Goal: Check status: Check status

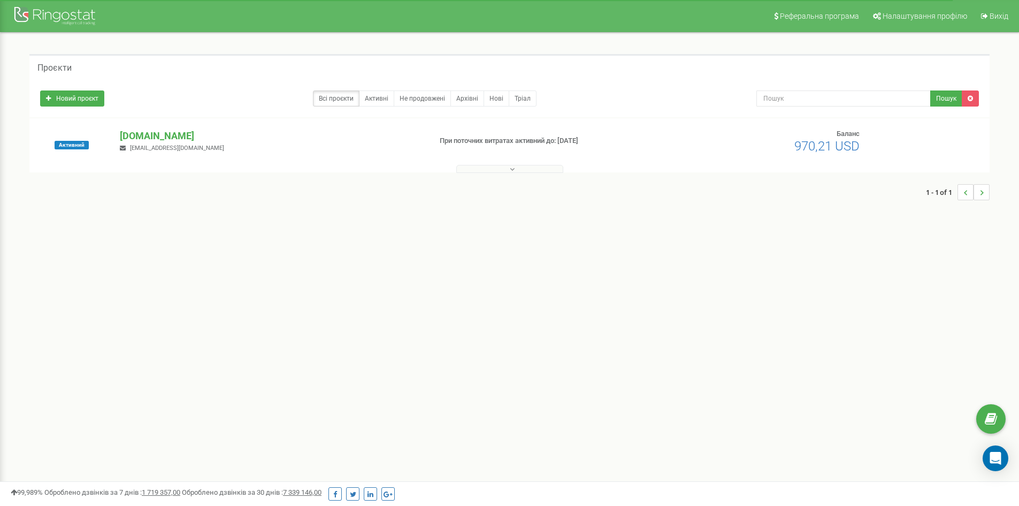
click at [539, 167] on button at bounding box center [509, 169] width 107 height 8
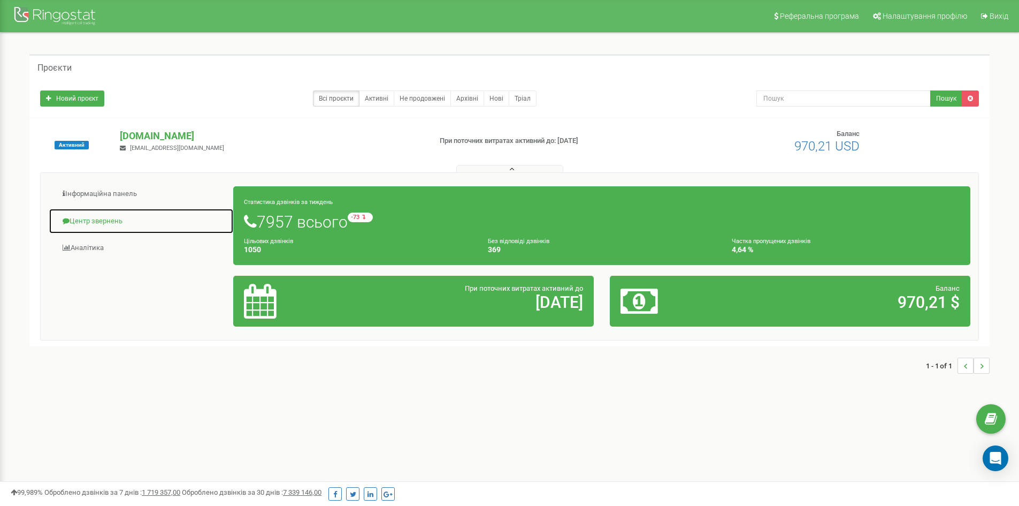
click at [91, 226] on link "Центр звернень" at bounding box center [141, 221] width 185 height 26
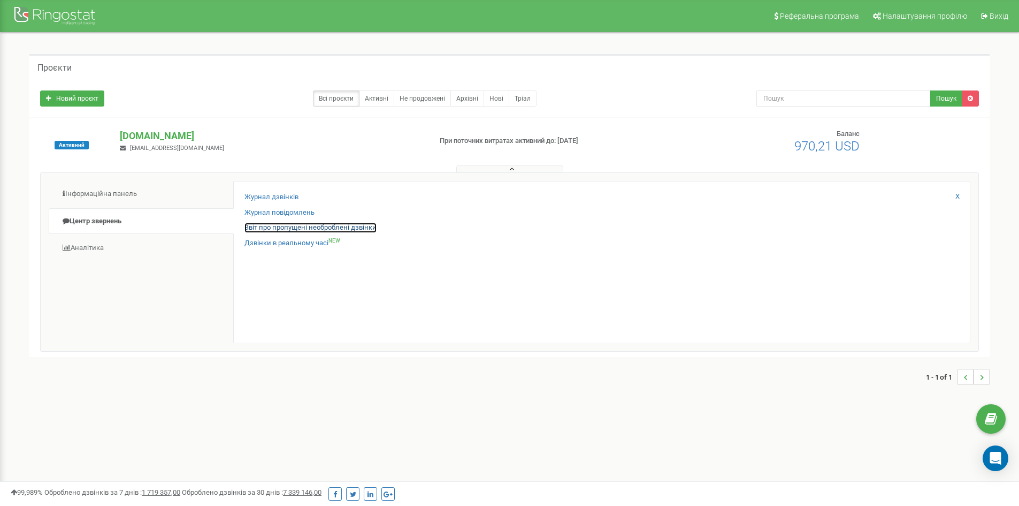
click at [274, 224] on link "Звіт про пропущені необроблені дзвінки" at bounding box center [310, 228] width 132 height 10
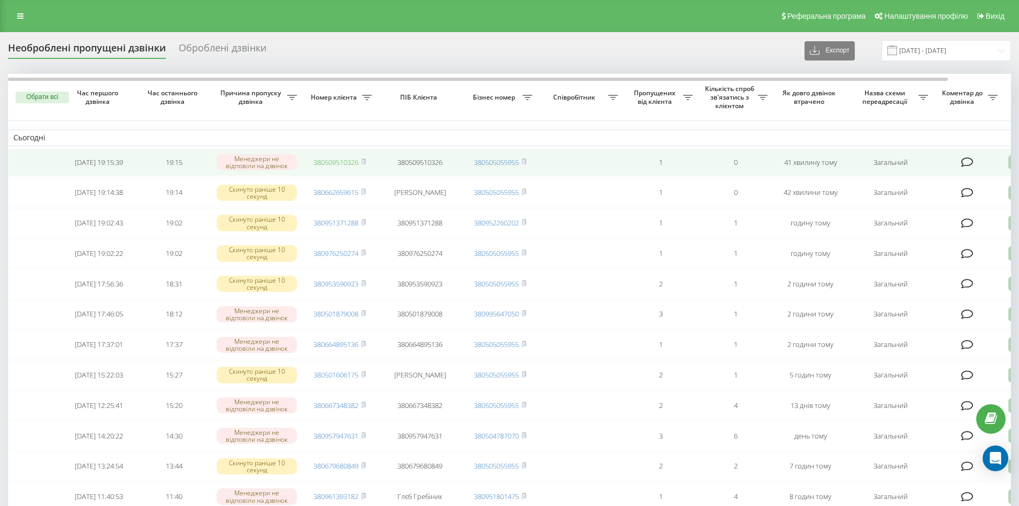
click at [338, 163] on link "380509510326" at bounding box center [336, 162] width 45 height 10
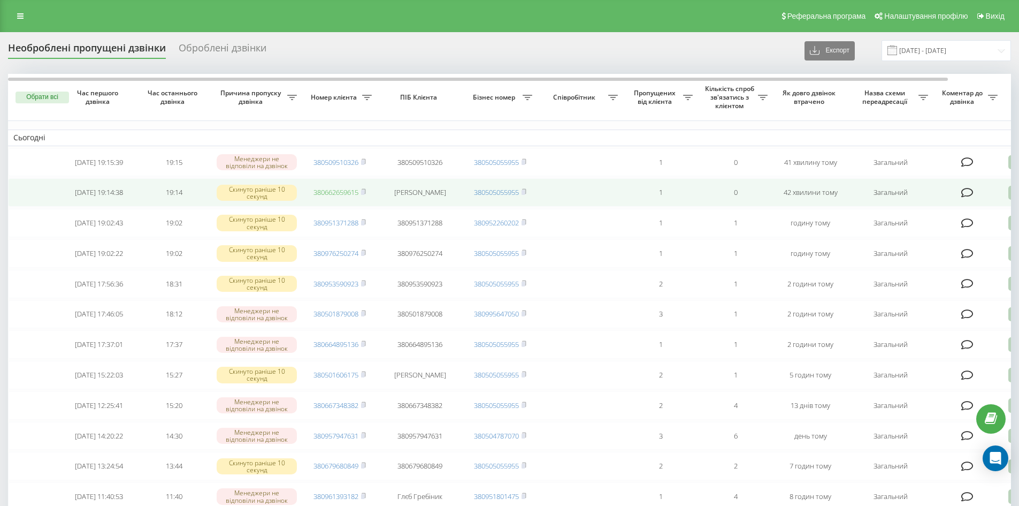
click at [341, 193] on link "380662659615" at bounding box center [336, 192] width 45 height 10
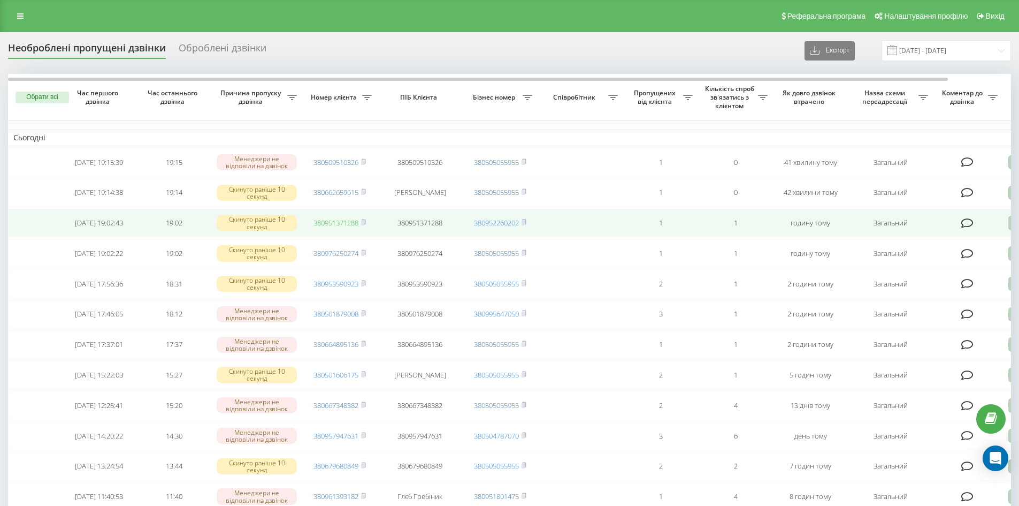
click at [341, 225] on link "380951371288" at bounding box center [336, 223] width 45 height 10
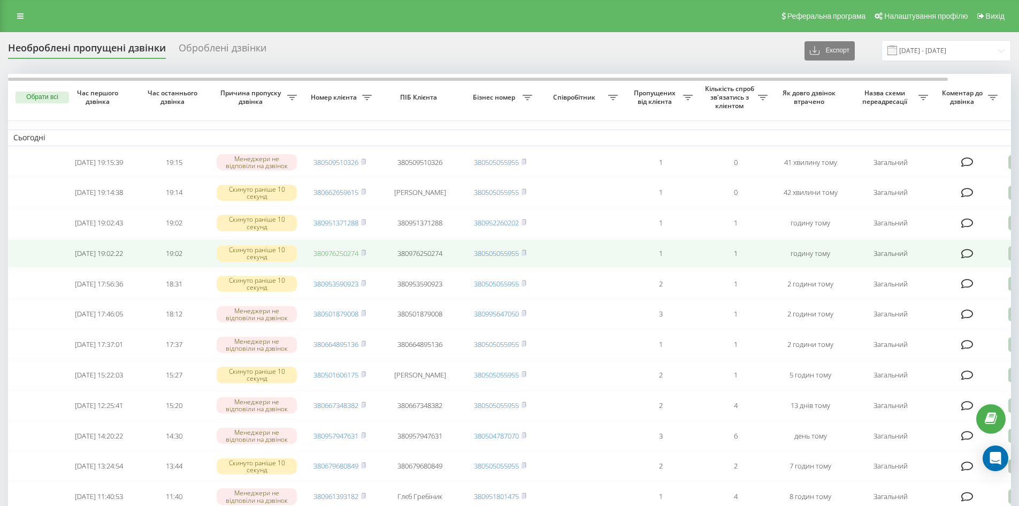
click at [343, 258] on link "380976250274" at bounding box center [336, 253] width 45 height 10
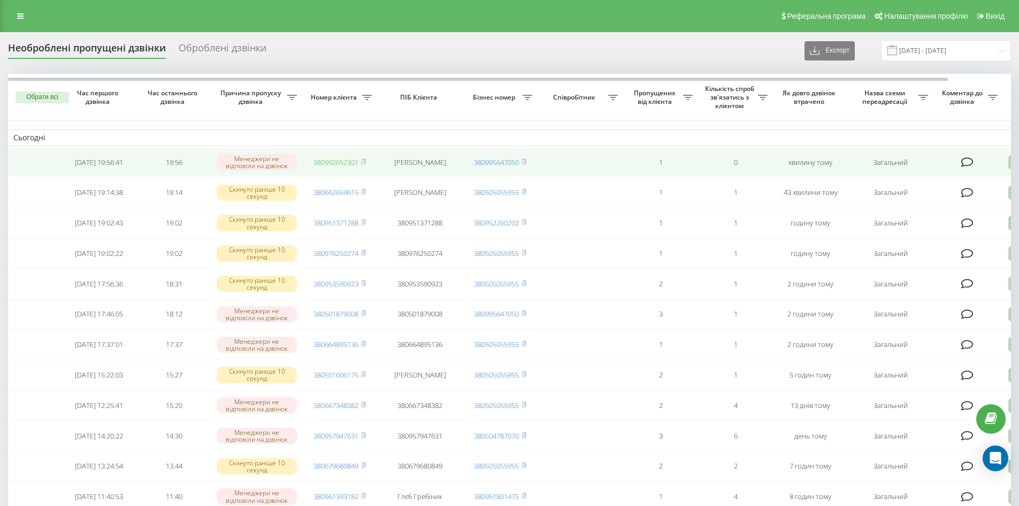
click at [344, 166] on link "380992652301" at bounding box center [336, 162] width 45 height 10
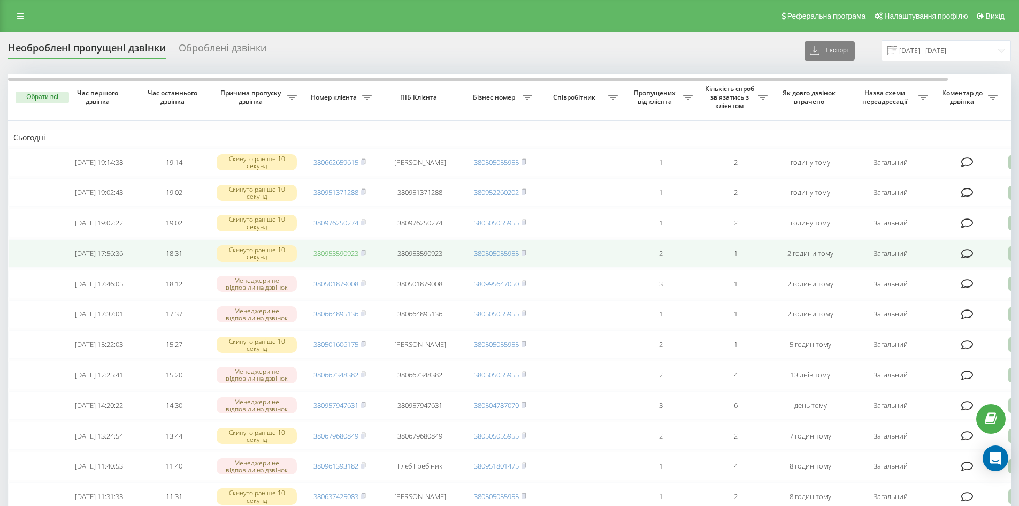
click at [349, 258] on link "380953590923" at bounding box center [336, 253] width 45 height 10
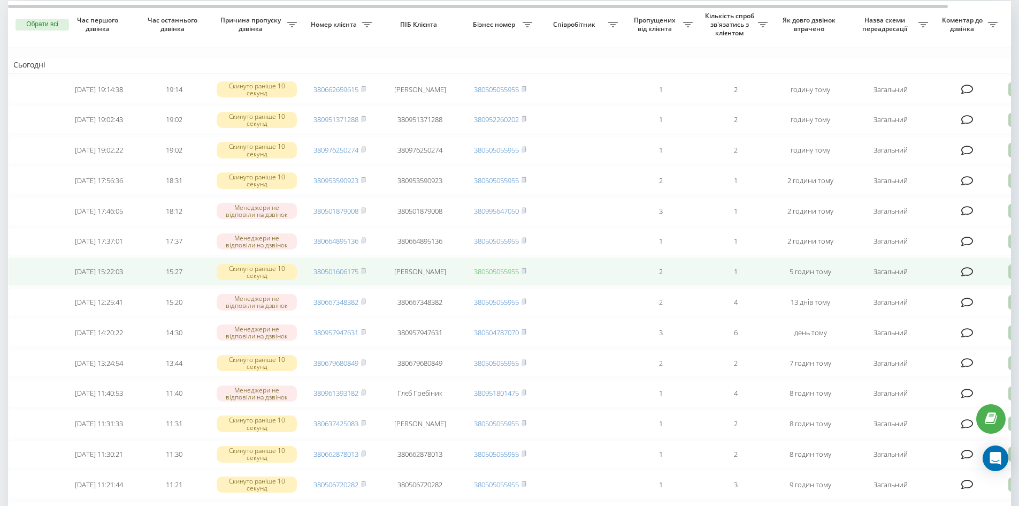
scroll to position [53, 0]
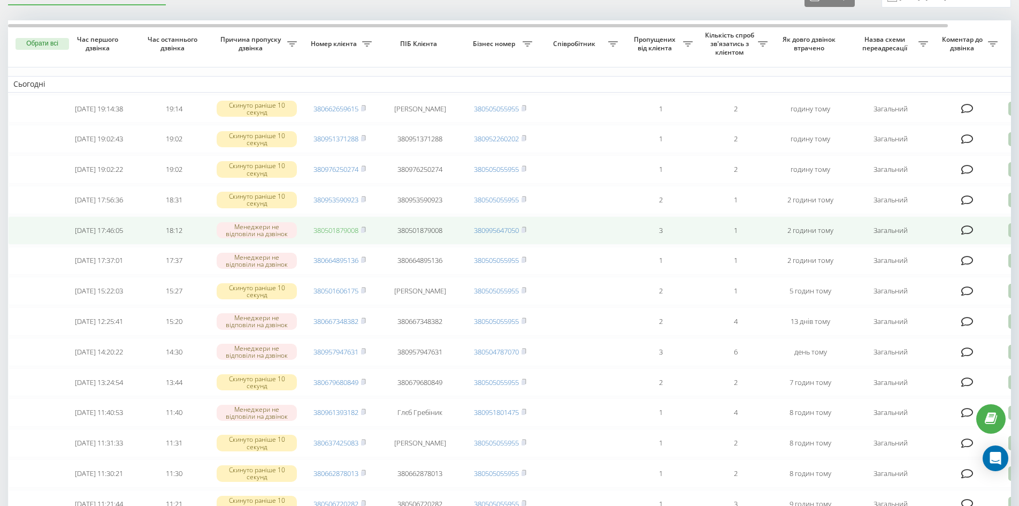
click at [329, 235] on link "380501879008" at bounding box center [336, 230] width 45 height 10
